Goal: Transaction & Acquisition: Purchase product/service

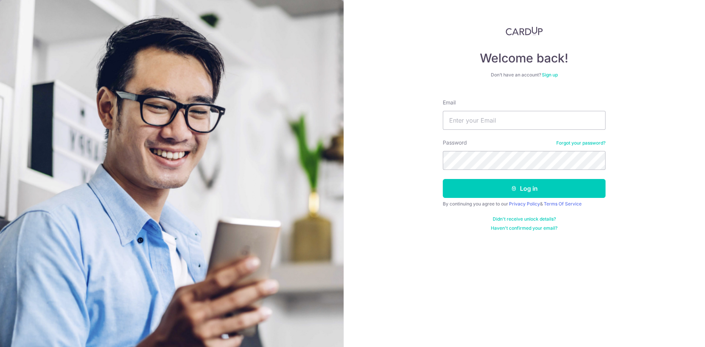
click at [552, 76] on link "Sign up" at bounding box center [550, 75] width 16 height 6
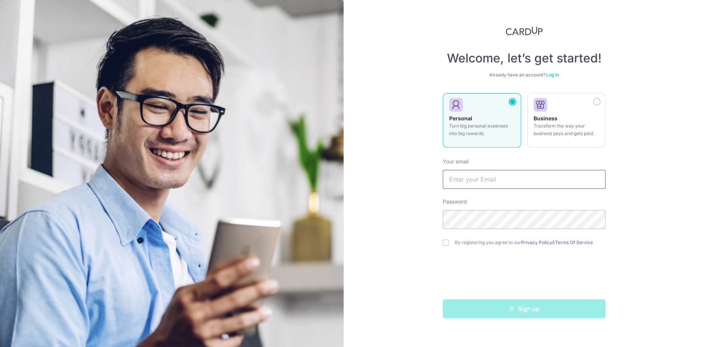
click at [480, 179] on input "text" at bounding box center [524, 179] width 163 height 19
type input "[EMAIL_ADDRESS][DOMAIN_NAME]"
click at [444, 243] on input "checkbox" at bounding box center [446, 242] width 6 height 6
checkbox input "true"
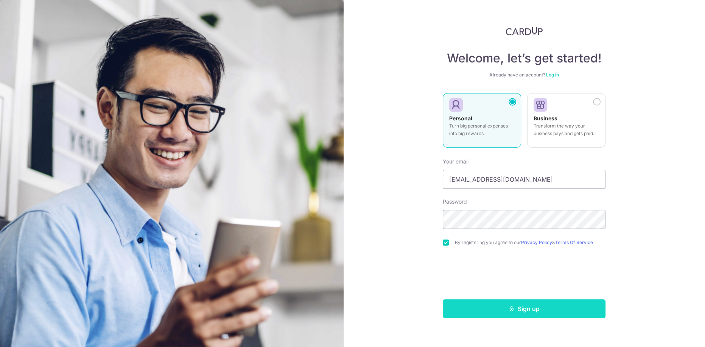
click at [516, 313] on button "Sign up" at bounding box center [524, 308] width 163 height 19
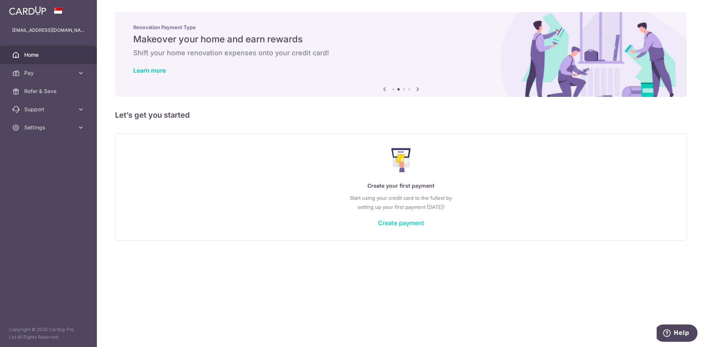
click at [401, 222] on link "Create payment" at bounding box center [401, 223] width 46 height 8
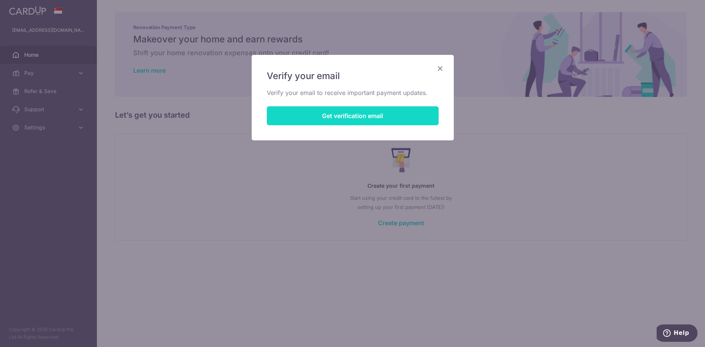
click at [328, 113] on button "Get verification email" at bounding box center [353, 115] width 172 height 19
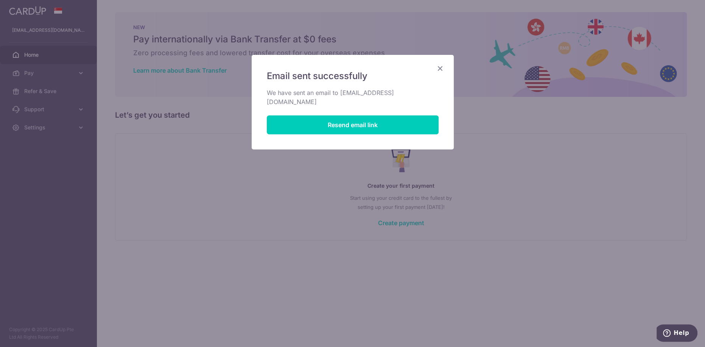
click at [437, 66] on icon "Close" at bounding box center [439, 68] width 9 height 9
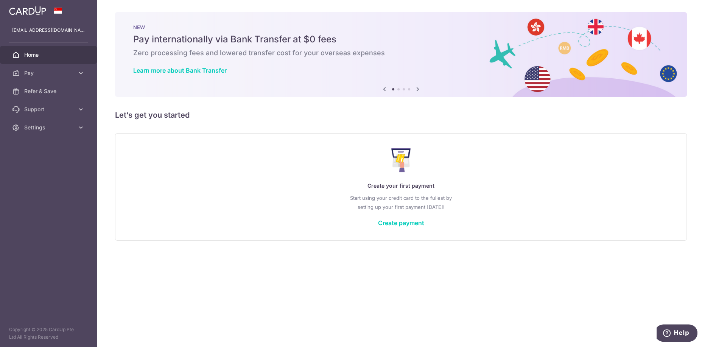
click at [42, 54] on span "Home" at bounding box center [49, 55] width 50 height 8
click at [404, 224] on link "Create payment" at bounding box center [401, 223] width 46 height 8
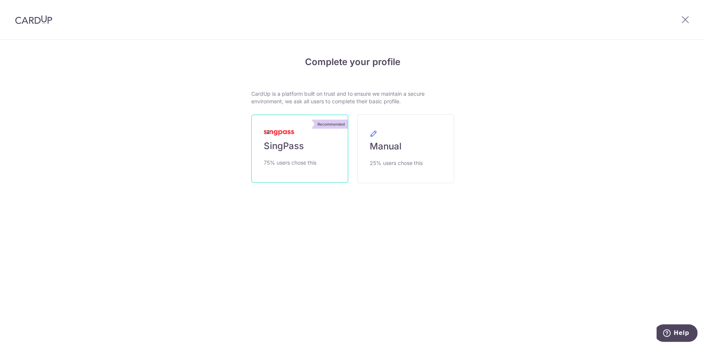
click at [296, 151] on span "SingPass" at bounding box center [284, 146] width 40 height 12
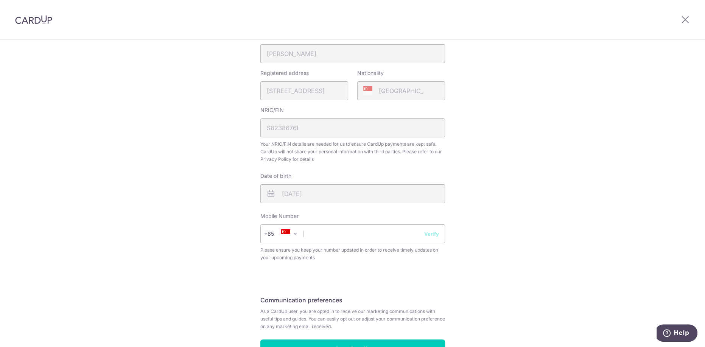
scroll to position [227, 0]
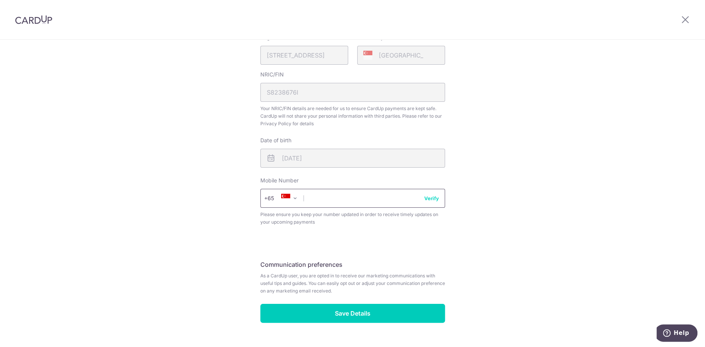
click at [355, 201] on input "text" at bounding box center [352, 198] width 185 height 19
type input "90123436"
click at [451, 249] on div "Review your details Your Details Please provide your full name as per your NRIC…" at bounding box center [352, 91] width 203 height 536
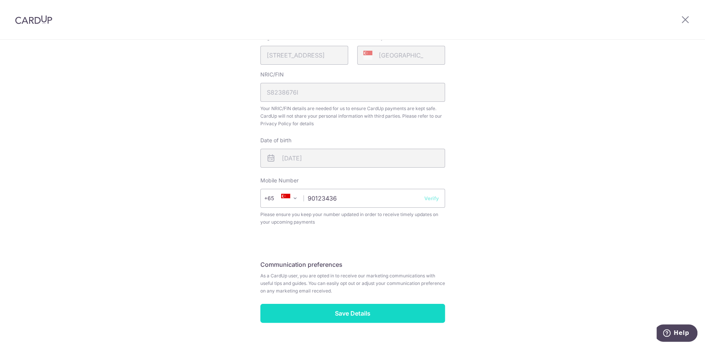
click at [365, 304] on input "Save Details" at bounding box center [352, 313] width 185 height 19
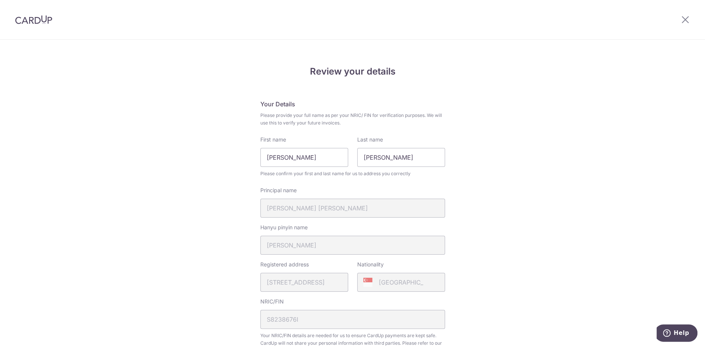
scroll to position [255, 0]
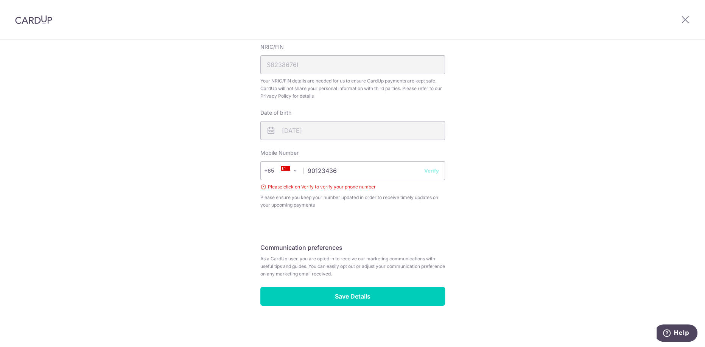
click at [432, 171] on button "Verify" at bounding box center [431, 171] width 15 height 8
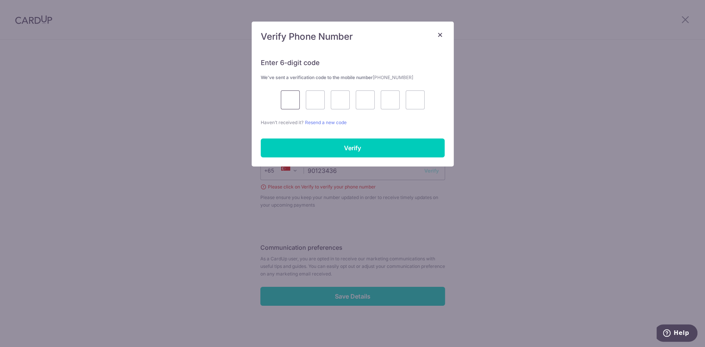
click at [291, 99] on input "text" at bounding box center [290, 99] width 19 height 19
type input "4"
type input "2"
type input "4"
type input "5"
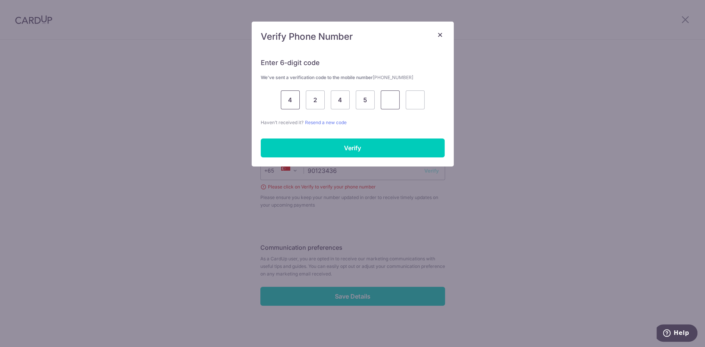
type input "8"
type input "4"
click at [326, 145] on input "Verify" at bounding box center [353, 147] width 184 height 19
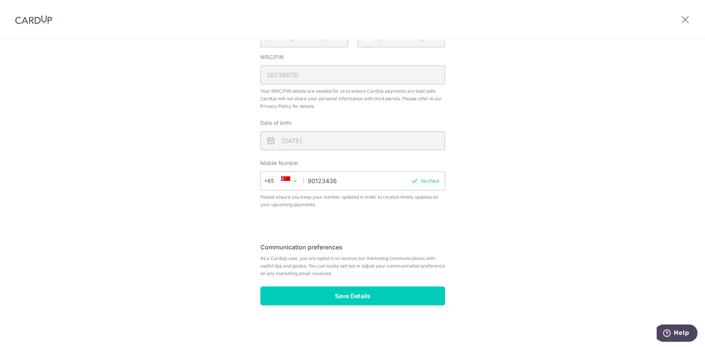
scroll to position [244, 0]
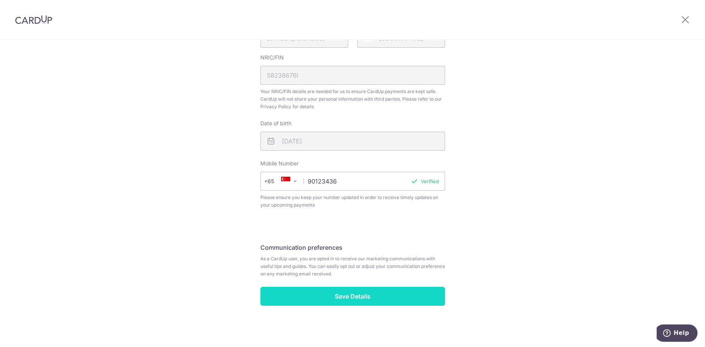
click at [358, 295] on input "Save Details" at bounding box center [352, 296] width 185 height 19
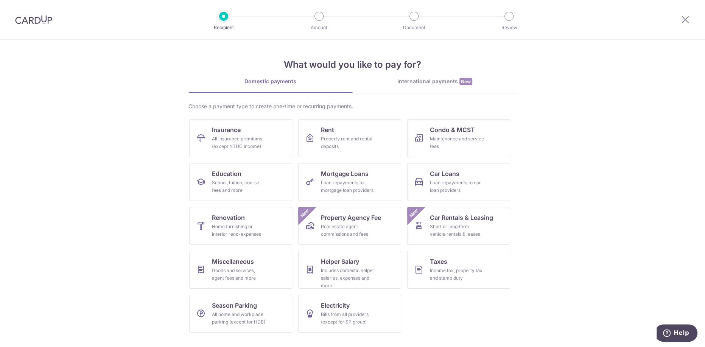
click at [424, 85] on link "International payments New" at bounding box center [435, 86] width 164 height 16
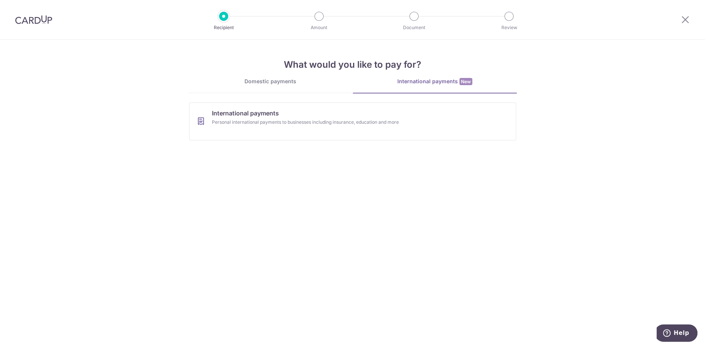
click at [243, 87] on link "Domestic payments" at bounding box center [270, 85] width 164 height 15
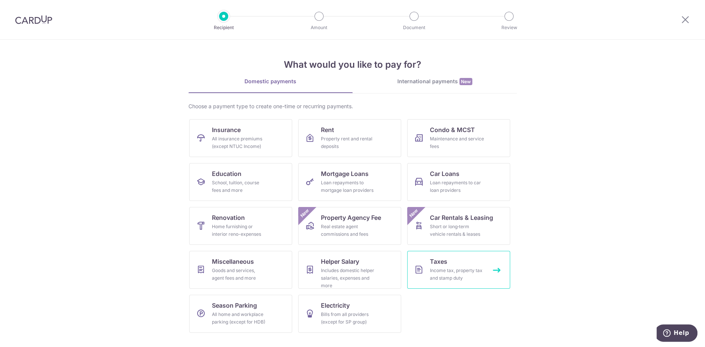
click at [468, 267] on div "Income tax, property tax and stamp duty" at bounding box center [457, 274] width 54 height 15
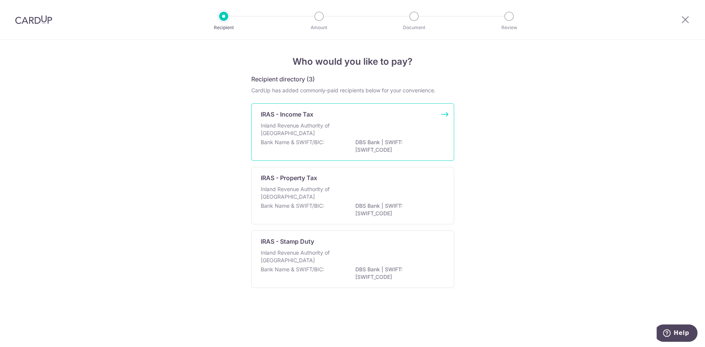
click at [339, 139] on div "Bank Name & SWIFT/BIC: DBS Bank | SWIFT: DBSSSGSGXXX" at bounding box center [353, 146] width 184 height 16
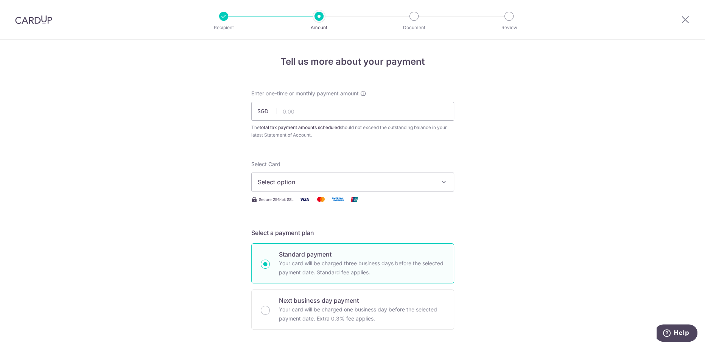
click at [390, 185] on span "Select option" at bounding box center [346, 181] width 176 height 9
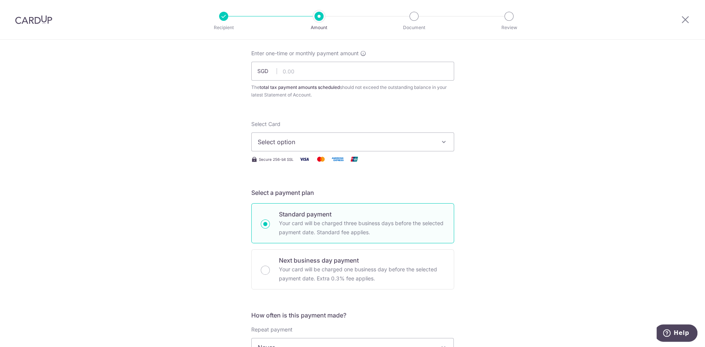
scroll to position [38, 0]
click at [319, 148] on span "Select option" at bounding box center [346, 144] width 176 height 9
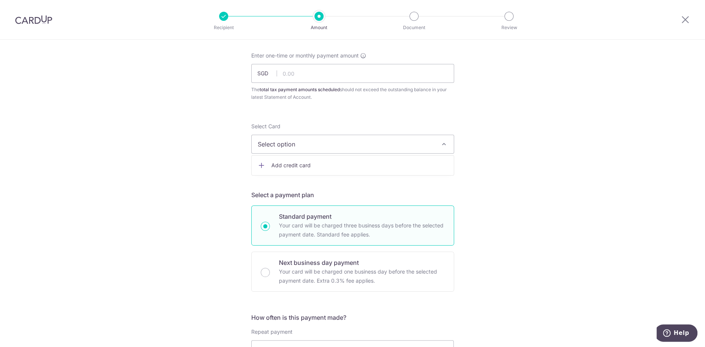
click at [342, 166] on span "Add credit card" at bounding box center [359, 166] width 176 height 8
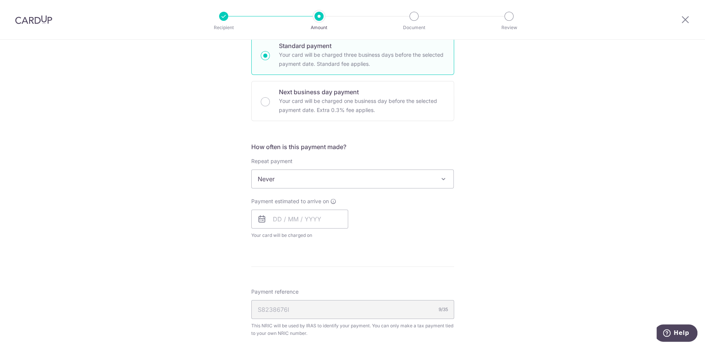
scroll to position [568, 0]
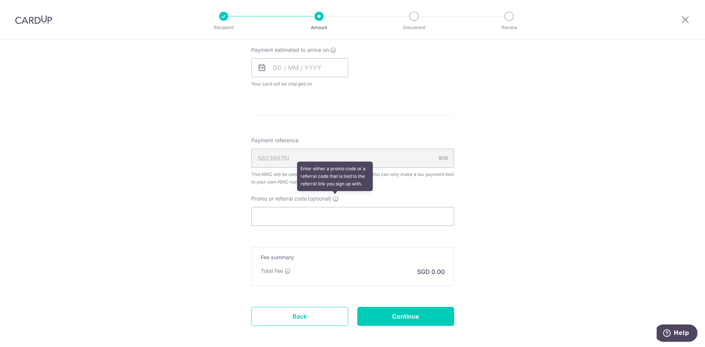
click at [336, 196] on icon at bounding box center [336, 199] width 6 height 6
click at [336, 207] on input "Promo or referral code (optional) Enter either a promo code or a referral code …" at bounding box center [352, 216] width 203 height 19
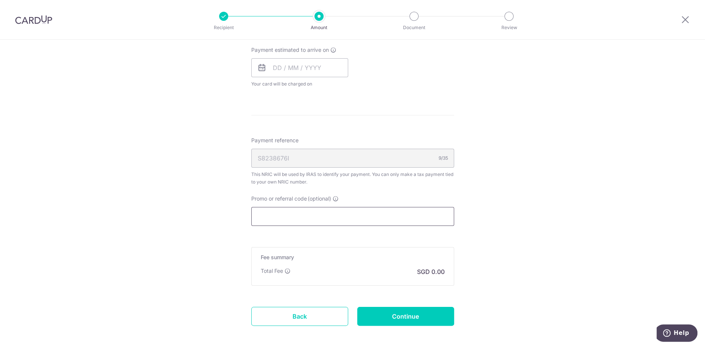
scroll to position [602, 0]
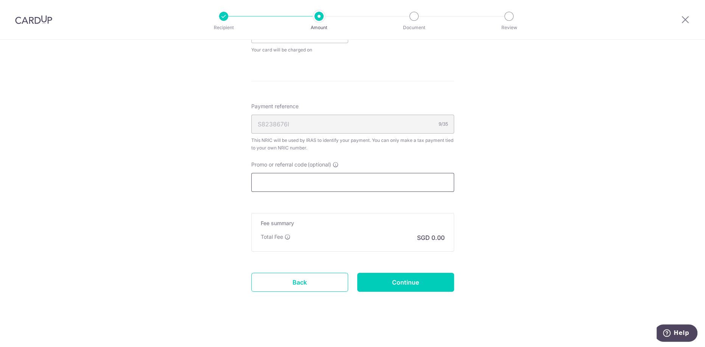
paste input "VTAX25R"
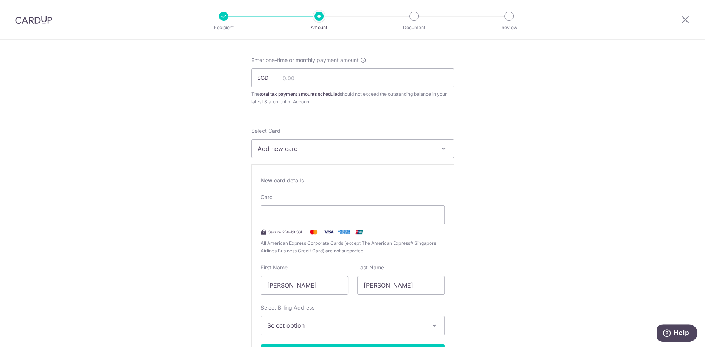
scroll to position [0, 0]
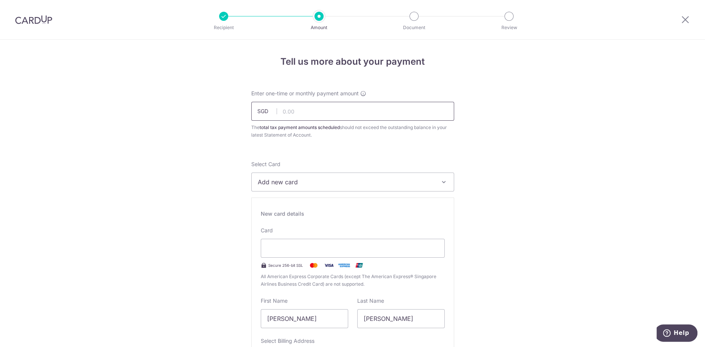
type input "VTAX25R"
click at [308, 115] on input "text" at bounding box center [352, 111] width 203 height 19
type input "1,876.91"
click at [330, 176] on button "Add new card" at bounding box center [352, 182] width 203 height 19
click at [340, 199] on link "Add credit card" at bounding box center [353, 203] width 202 height 14
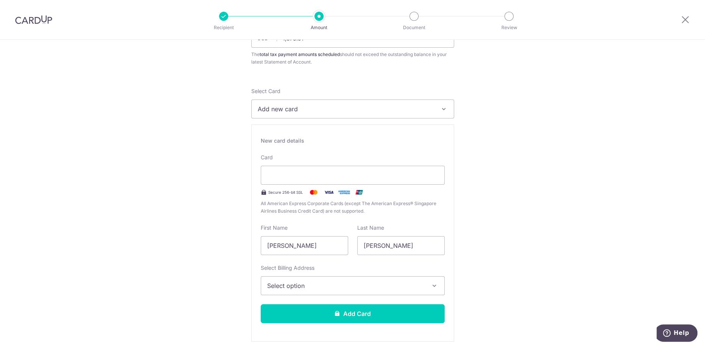
scroll to position [76, 0]
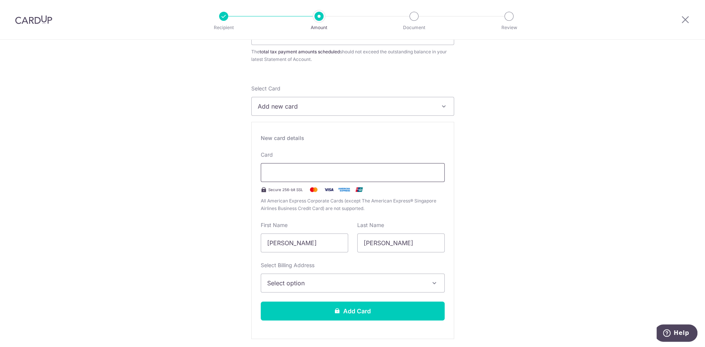
type input "12 / 2029"
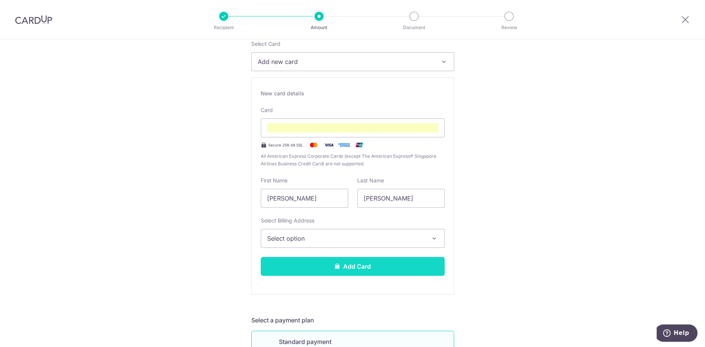
scroll to position [130, 0]
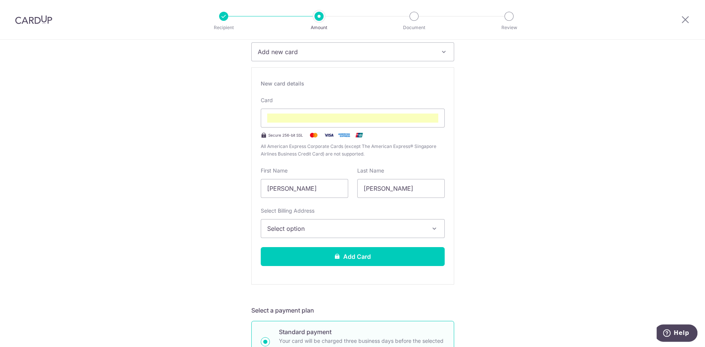
click at [350, 228] on span "Select option" at bounding box center [345, 228] width 157 height 9
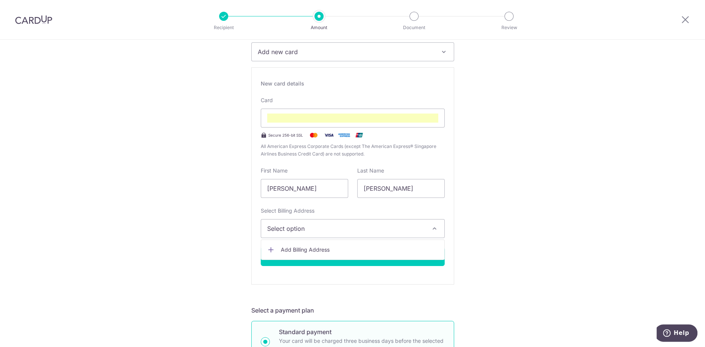
click at [340, 250] on span "Add Billing Address" at bounding box center [359, 250] width 157 height 8
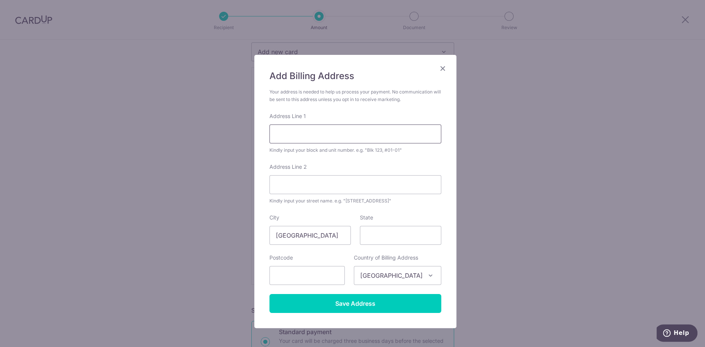
click at [316, 129] on input "Address Line 1" at bounding box center [355, 133] width 172 height 19
click at [316, 129] on input "37 Scotts" at bounding box center [355, 133] width 172 height 19
type input "37 Scotts Road"
click at [322, 178] on input "Address Line 2" at bounding box center [355, 184] width 172 height 19
type input "24-02"
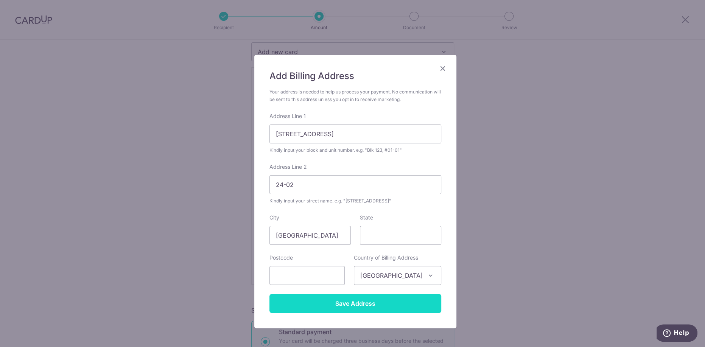
click at [351, 308] on input "Save Address" at bounding box center [355, 303] width 172 height 19
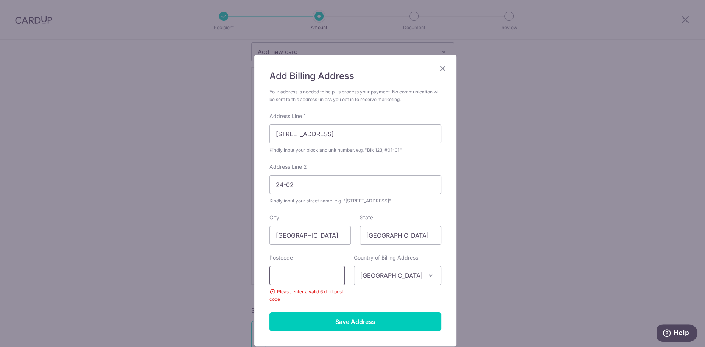
click at [316, 273] on input "text" at bounding box center [306, 275] width 75 height 19
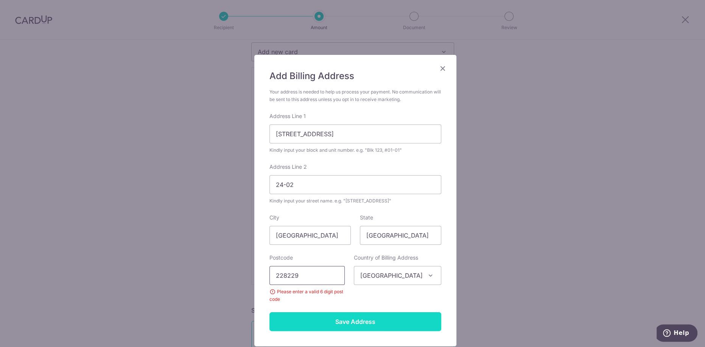
type input "228229"
click at [367, 315] on input "Save Address" at bounding box center [355, 321] width 172 height 19
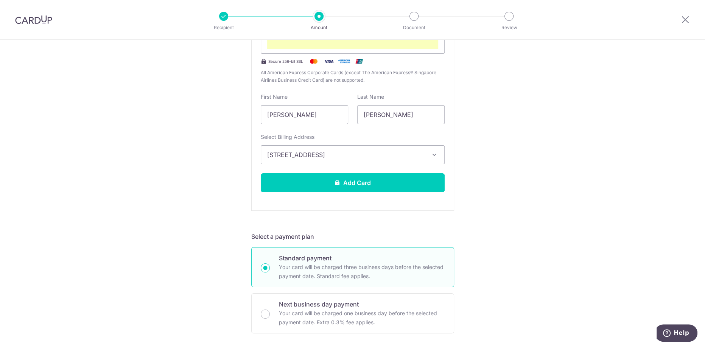
scroll to position [206, 0]
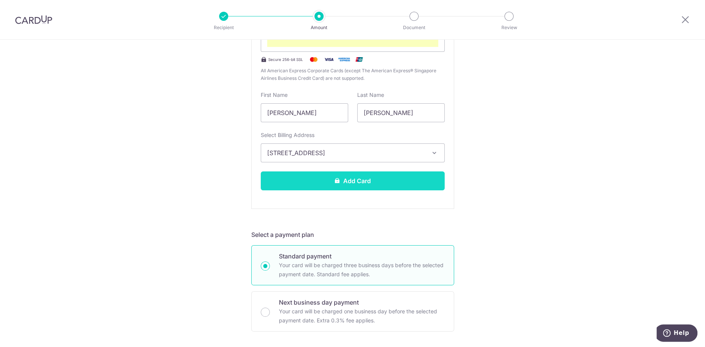
click at [325, 179] on button "Add Card" at bounding box center [353, 180] width 184 height 19
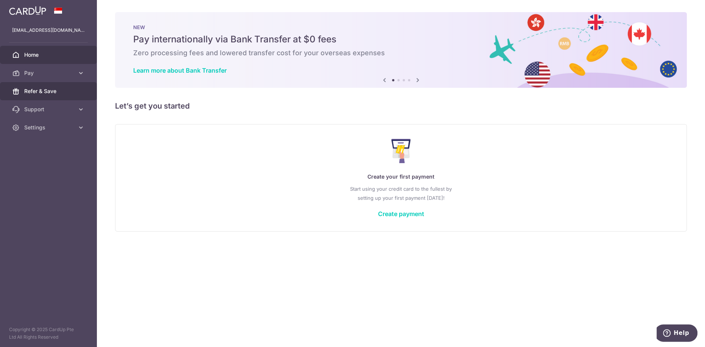
click at [42, 91] on span "Refer & Save" at bounding box center [49, 91] width 50 height 8
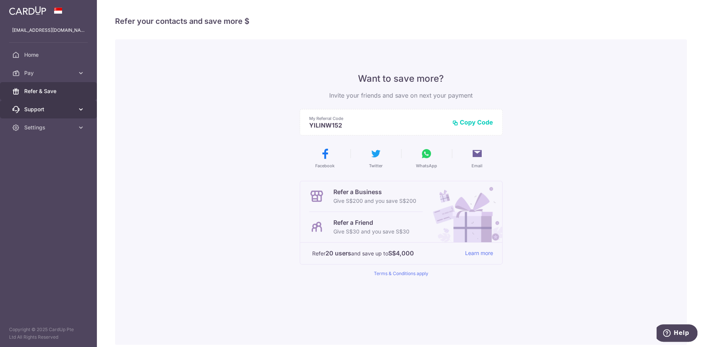
click at [34, 115] on link "Support" at bounding box center [48, 109] width 97 height 18
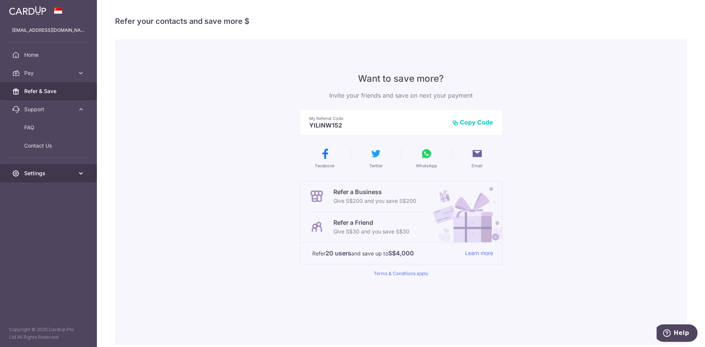
click at [36, 178] on link "Settings" at bounding box center [48, 173] width 97 height 18
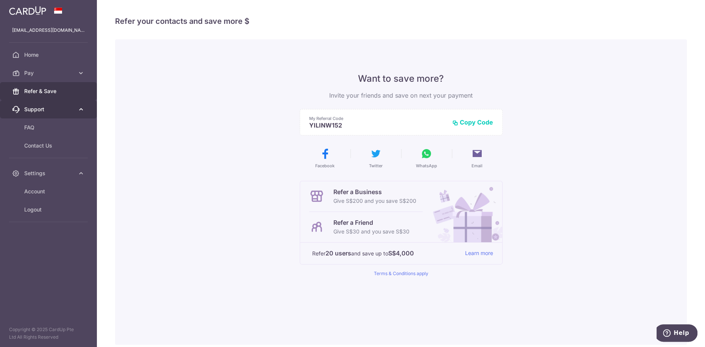
click at [31, 111] on span "Support" at bounding box center [49, 110] width 50 height 8
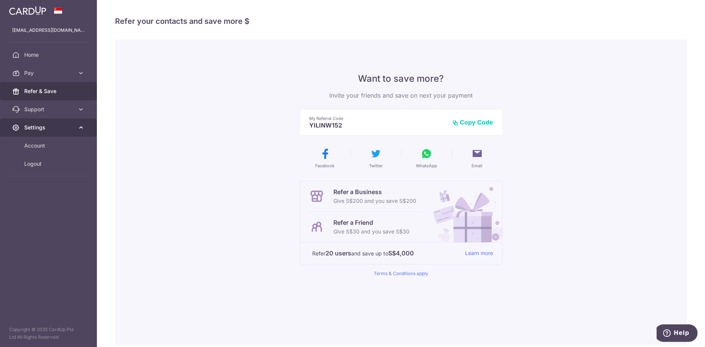
click at [32, 123] on link "Settings" at bounding box center [48, 127] width 97 height 18
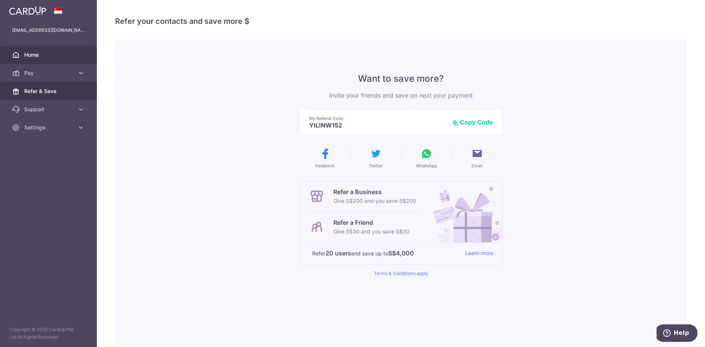
click at [35, 54] on span "Home" at bounding box center [49, 55] width 50 height 8
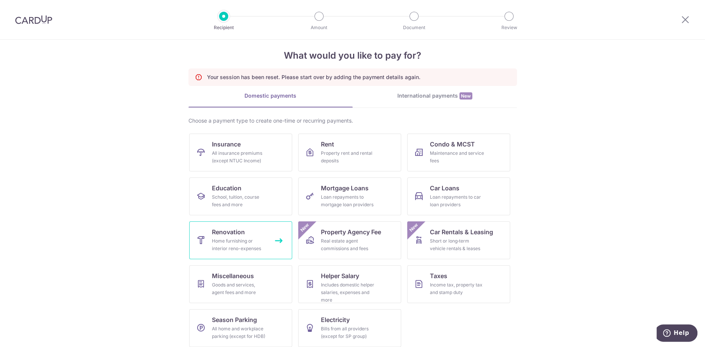
scroll to position [14, 0]
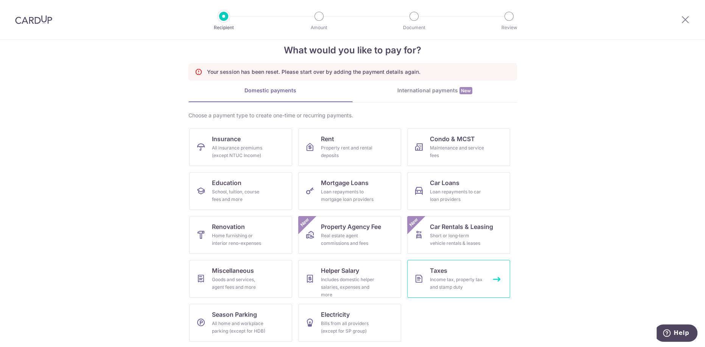
click at [443, 269] on span "Taxes" at bounding box center [438, 270] width 17 height 9
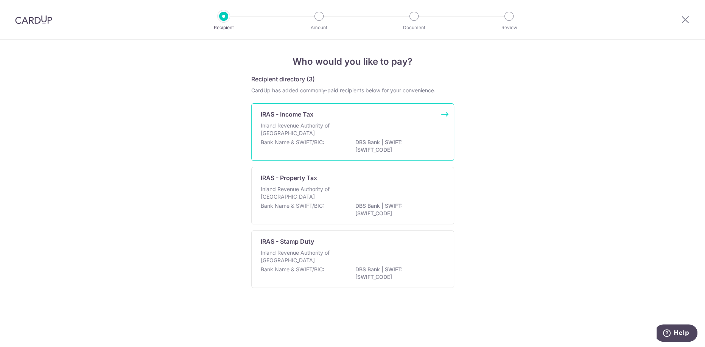
click at [399, 145] on p "DBS Bank | SWIFT: DBSSSGSGXXX" at bounding box center [397, 145] width 85 height 15
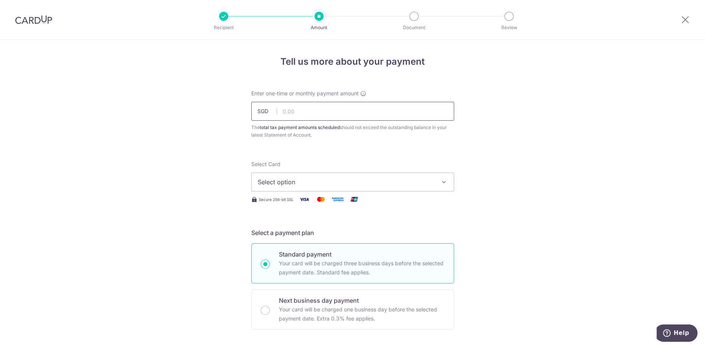
click at [312, 110] on input "text" at bounding box center [352, 111] width 203 height 19
type input "1,876.91"
click at [311, 184] on span "Select option" at bounding box center [346, 181] width 176 height 9
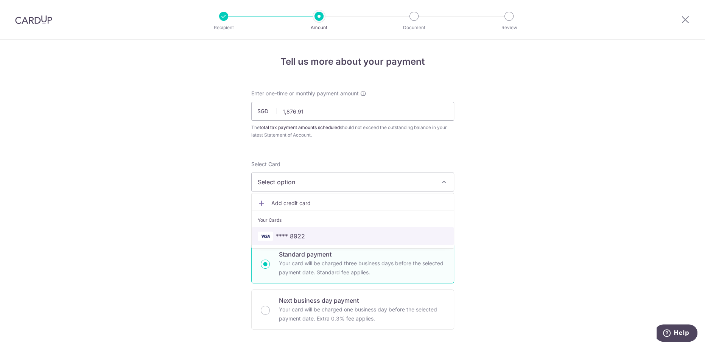
click at [296, 230] on link "**** 8922" at bounding box center [353, 236] width 202 height 18
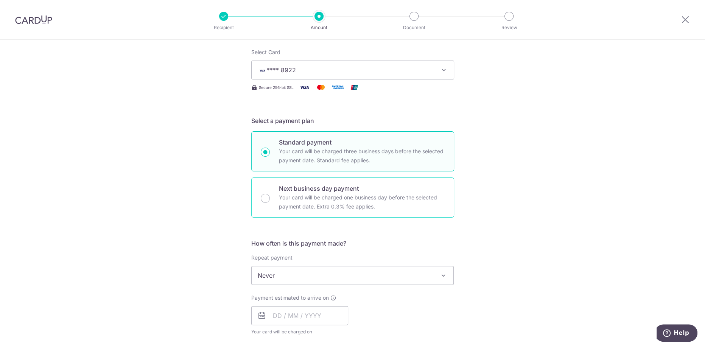
scroll to position [151, 0]
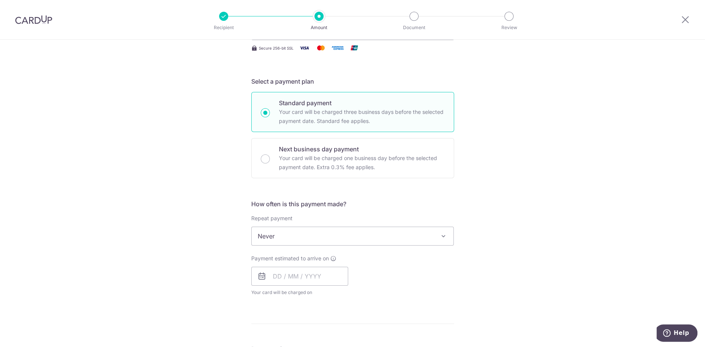
click at [306, 235] on span "Never" at bounding box center [353, 236] width 202 height 18
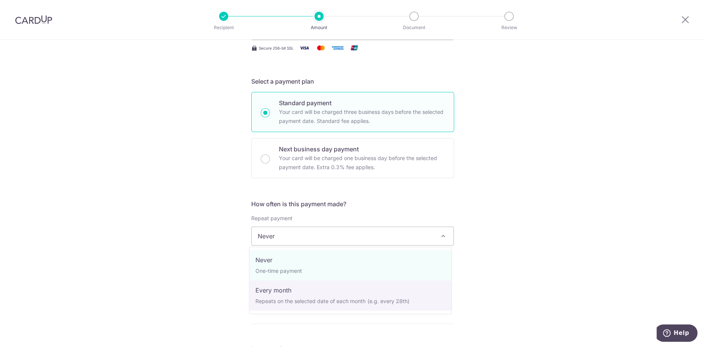
select select "3"
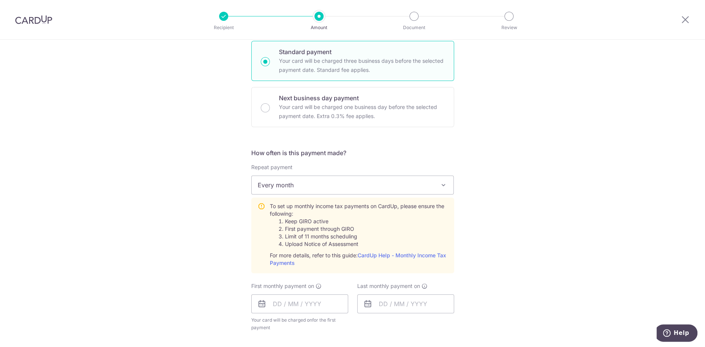
scroll to position [227, 0]
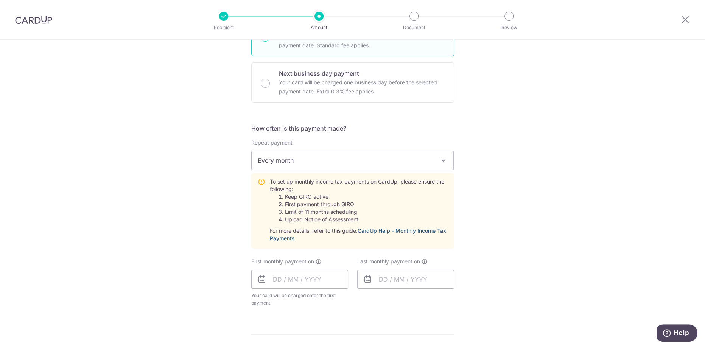
click at [390, 230] on link "CardUp Help - Monthly Income Tax Payments" at bounding box center [358, 234] width 176 height 14
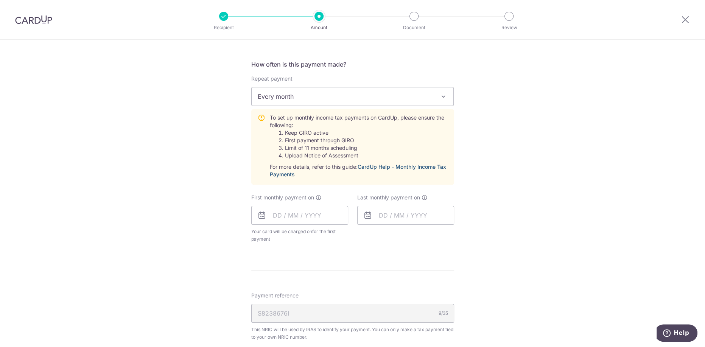
scroll to position [303, 0]
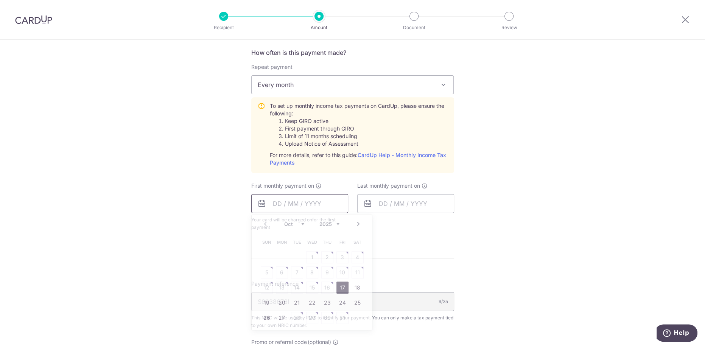
click at [304, 206] on input "text" at bounding box center [299, 203] width 97 height 19
click at [527, 207] on div "Tell us more about your payment Enter one-time or monthly payment amount SGD 1,…" at bounding box center [352, 131] width 705 height 789
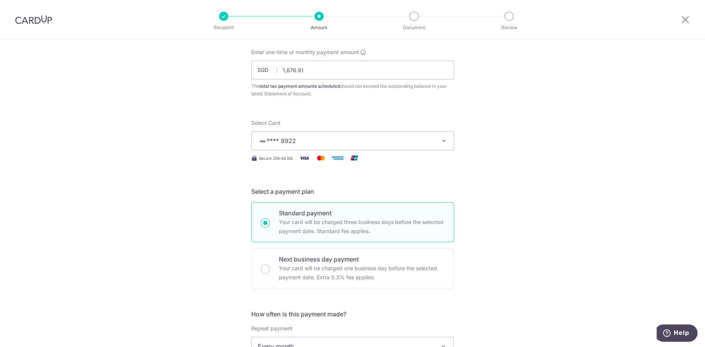
scroll to position [0, 0]
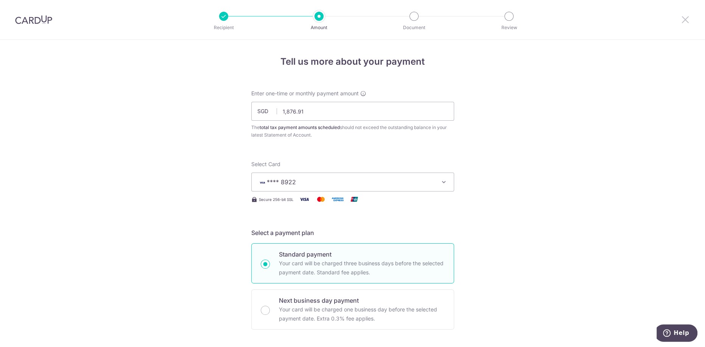
click at [685, 17] on icon at bounding box center [685, 19] width 9 height 9
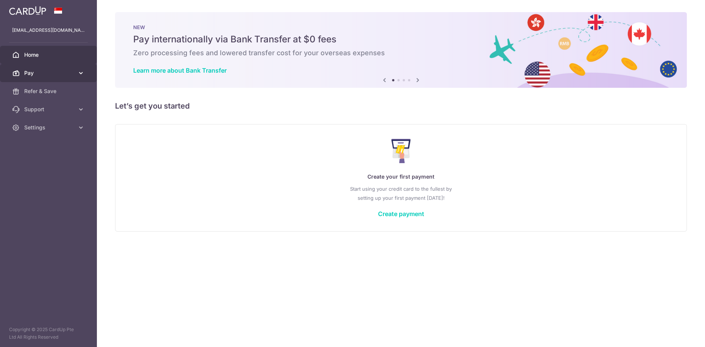
click at [63, 70] on span "Pay" at bounding box center [49, 73] width 50 height 8
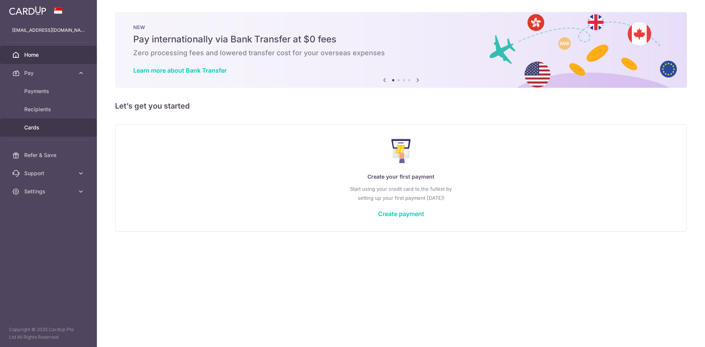
click at [61, 134] on link "Cards" at bounding box center [48, 127] width 97 height 18
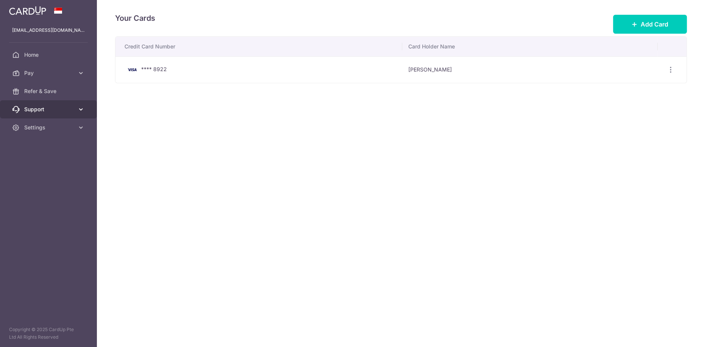
click at [62, 115] on link "Support" at bounding box center [48, 109] width 97 height 18
click at [65, 133] on link "Settings" at bounding box center [48, 127] width 97 height 18
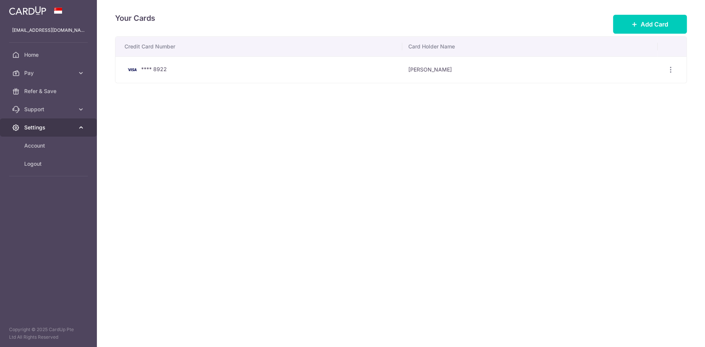
click at [65, 133] on link "Settings" at bounding box center [48, 127] width 97 height 18
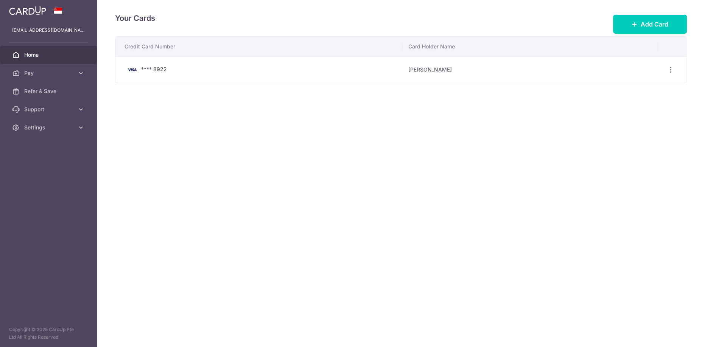
click at [63, 60] on link "Home" at bounding box center [48, 55] width 97 height 18
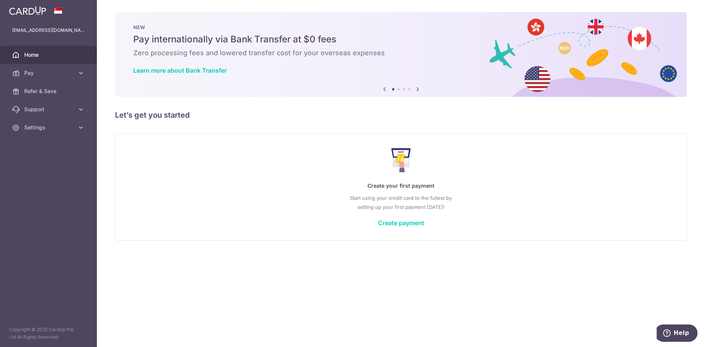
click at [417, 90] on icon at bounding box center [417, 88] width 9 height 9
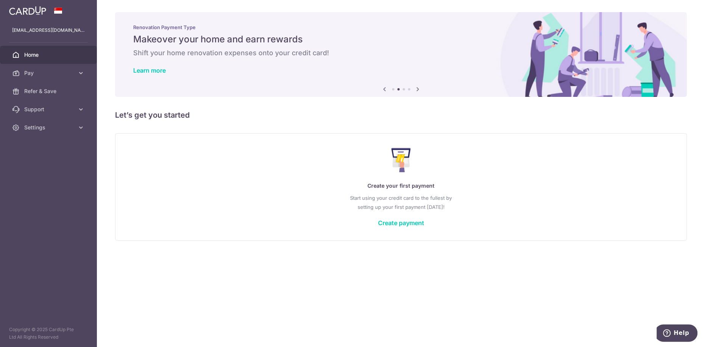
click at [417, 90] on icon at bounding box center [417, 88] width 9 height 9
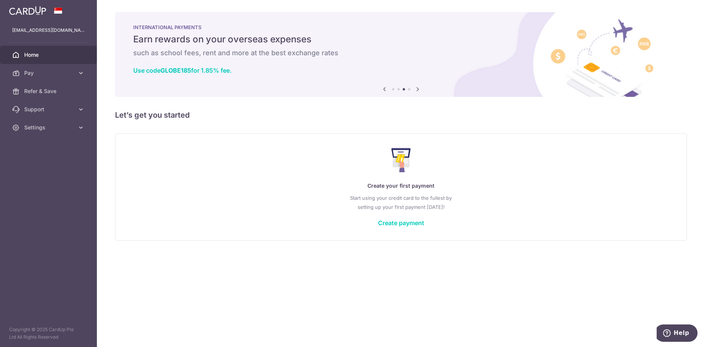
click at [417, 90] on icon at bounding box center [417, 88] width 9 height 9
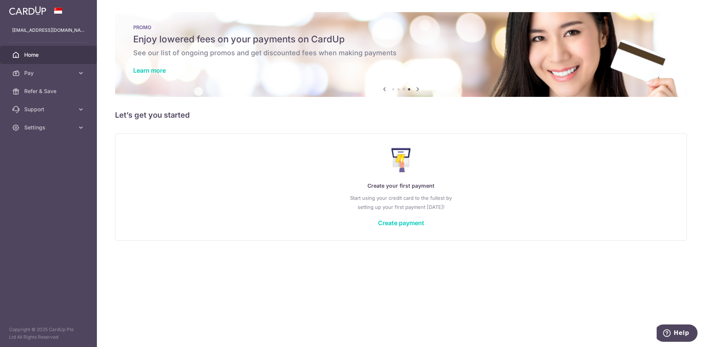
click at [417, 90] on icon at bounding box center [417, 88] width 9 height 9
